Goal: Information Seeking & Learning: Learn about a topic

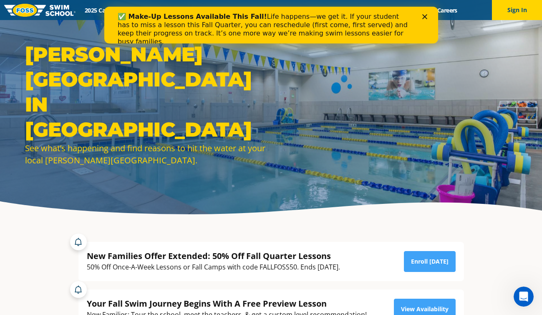
click at [426, 17] on icon "Close" at bounding box center [424, 16] width 5 height 5
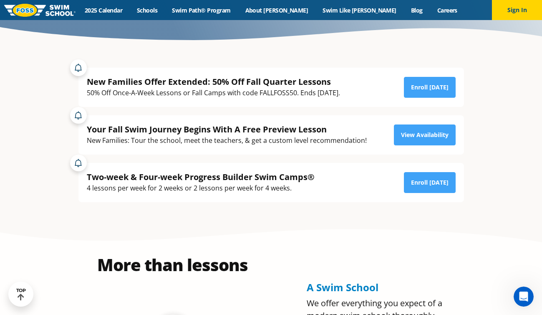
scroll to position [175, 0]
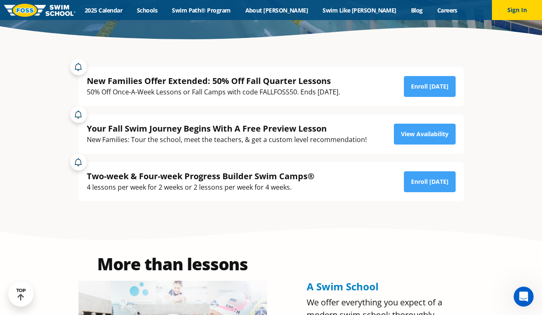
click at [133, 16] on div "Menu 2025 Calendar Schools Swim Path® Program About FOSS Swim Like Regan Blog C…" at bounding box center [271, 10] width 542 height 20
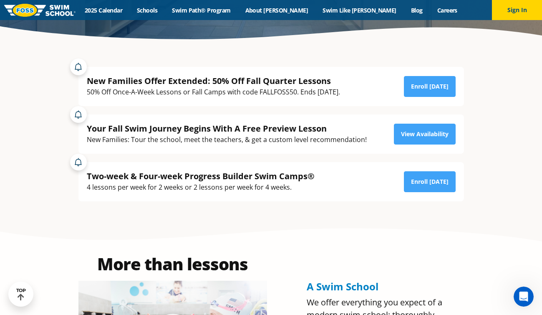
click at [134, 15] on div "Menu 2025 Calendar Schools Swim Path® Program About FOSS Swim Like Regan Blog C…" at bounding box center [271, 10] width 542 height 20
click at [130, 13] on link "2025 Calendar" at bounding box center [104, 10] width 52 height 8
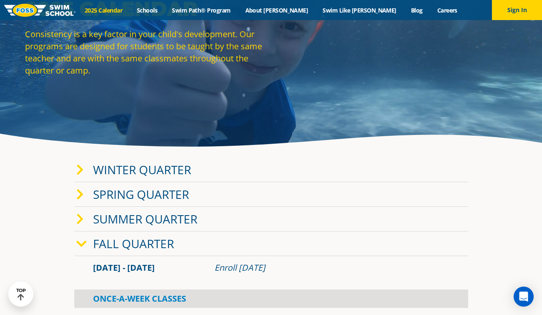
scroll to position [71, 0]
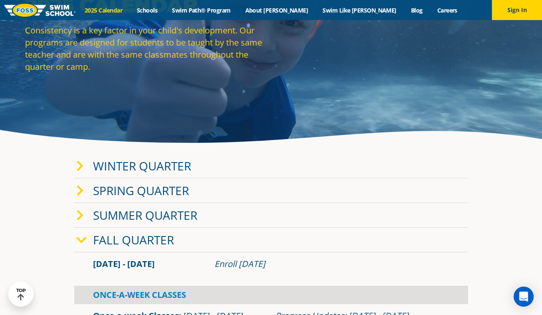
click at [147, 242] on link "Fall Quarter" at bounding box center [133, 240] width 81 height 16
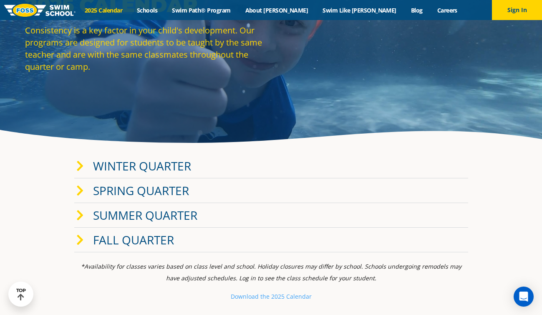
click at [147, 242] on link "Fall Quarter" at bounding box center [133, 240] width 81 height 16
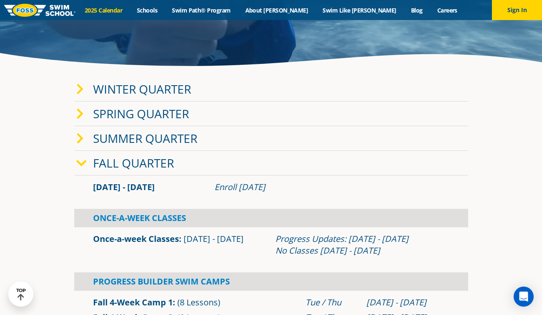
scroll to position [150, 0]
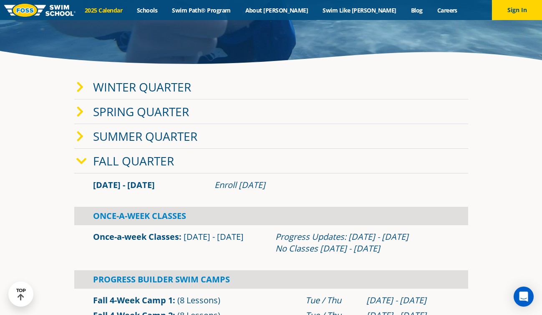
click at [171, 111] on link "Spring Quarter" at bounding box center [141, 111] width 96 height 16
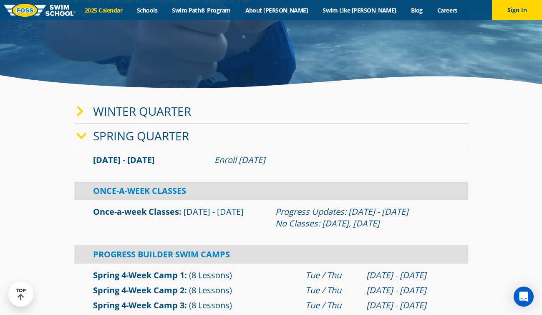
scroll to position [124, 0]
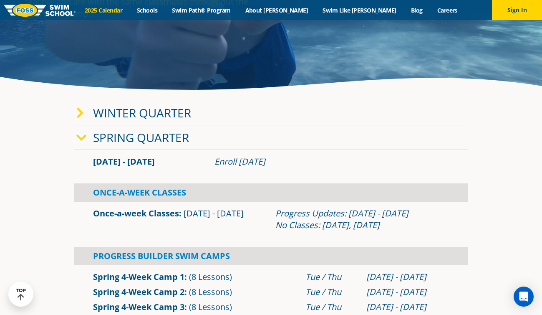
click at [167, 118] on link "Winter Quarter" at bounding box center [142, 113] width 98 height 16
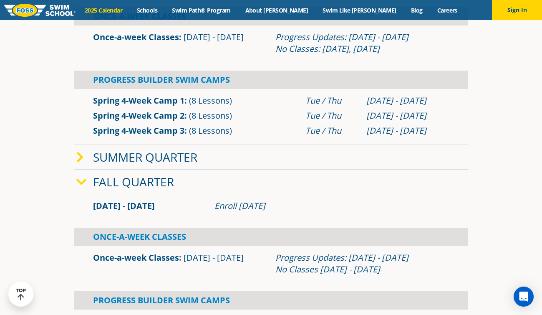
scroll to position [459, 0]
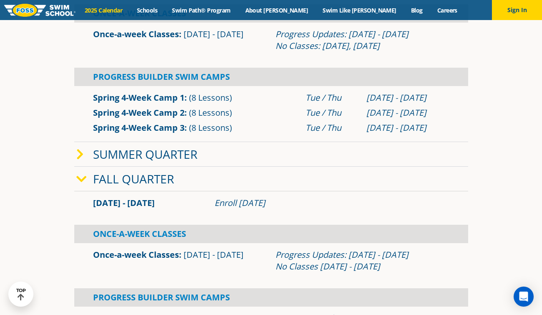
click at [132, 180] on link "Fall Quarter" at bounding box center [133, 179] width 81 height 16
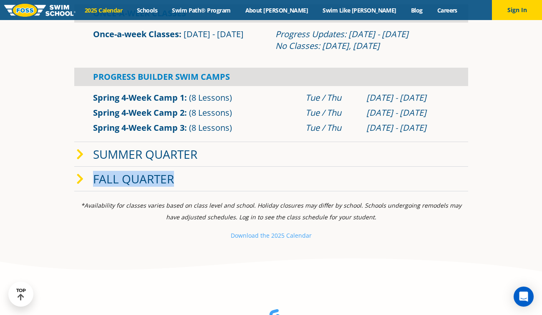
click at [132, 180] on link "Fall Quarter" at bounding box center [133, 179] width 81 height 16
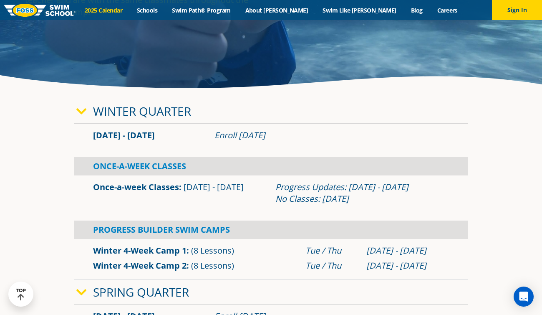
scroll to position [0, 0]
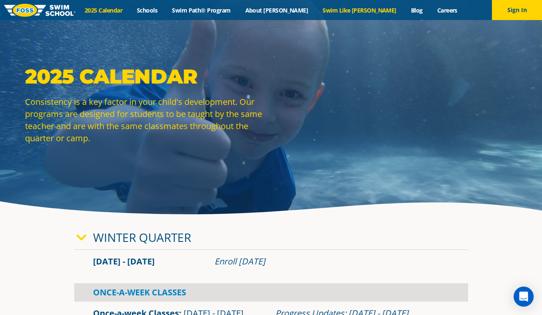
click at [338, 12] on link "Swim Like [PERSON_NAME]" at bounding box center [359, 10] width 88 height 8
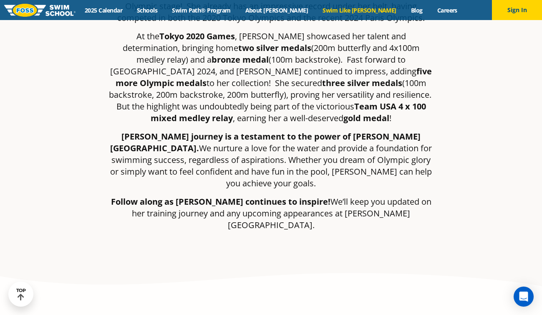
scroll to position [297, 0]
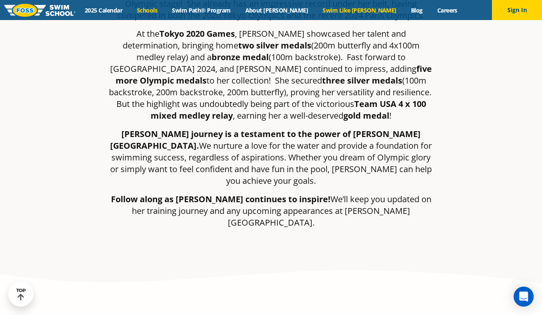
click at [165, 9] on link "Schools" at bounding box center [147, 10] width 35 height 8
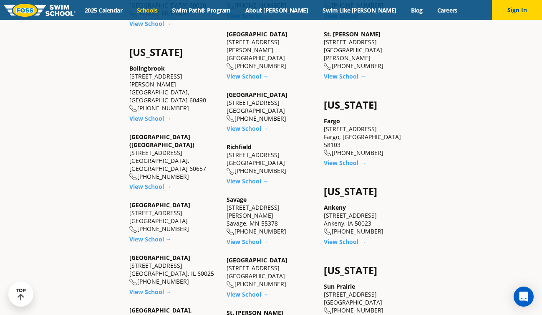
scroll to position [518, 0]
click at [151, 234] on link "View School →" at bounding box center [150, 238] width 42 height 8
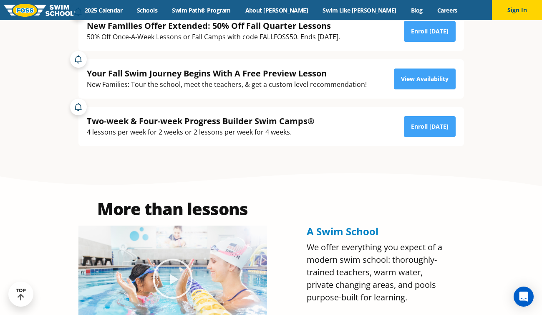
scroll to position [233, 0]
